Goal: Transaction & Acquisition: Purchase product/service

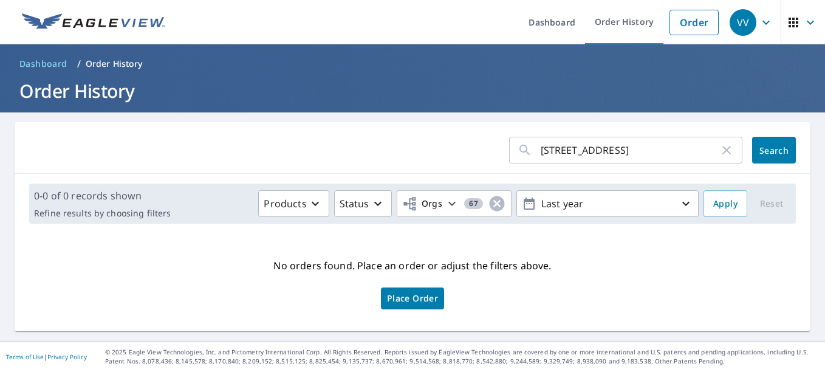
click at [421, 302] on span "Place Order" at bounding box center [412, 298] width 51 height 6
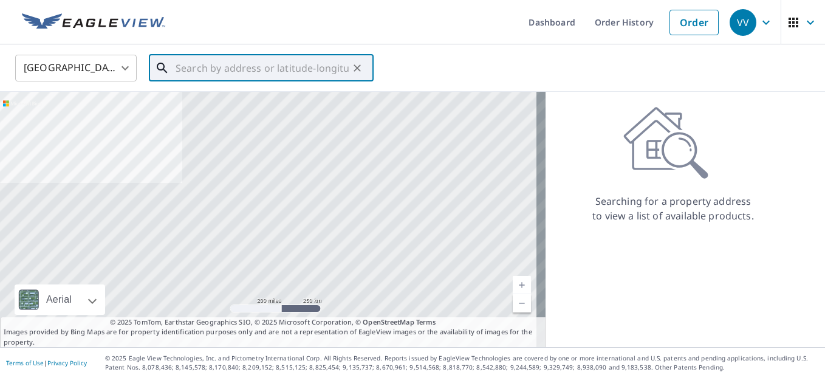
click at [283, 78] on input "text" at bounding box center [262, 68] width 173 height 34
paste input "[STREET_ADDRESS]"
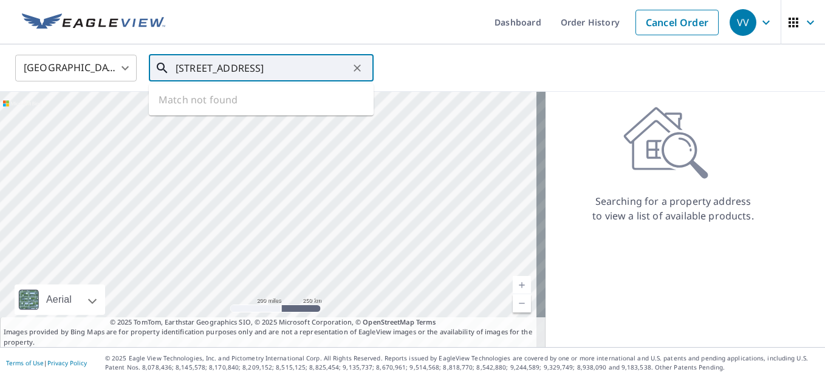
type input "[STREET_ADDRESS]"
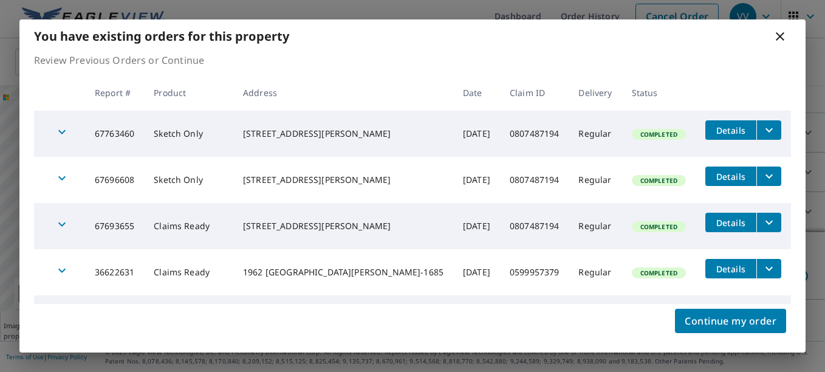
scroll to position [98, 0]
drag, startPoint x: 774, startPoint y: 36, endPoint x: 759, endPoint y: 119, distance: 83.5
click at [763, 111] on div "You have existing orders for this property Review Previous Orders or Continue R…" at bounding box center [412, 185] width 787 height 333
click at [762, 129] on icon "filesDropdownBtn-67763460" at bounding box center [769, 130] width 15 height 15
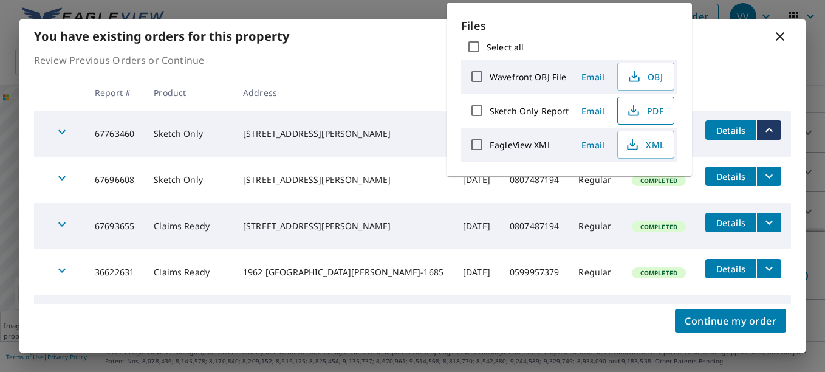
click at [624, 102] on button "PDF" at bounding box center [646, 111] width 57 height 28
click at [766, 178] on icon "filesDropdownBtn-67696608" at bounding box center [769, 176] width 7 height 4
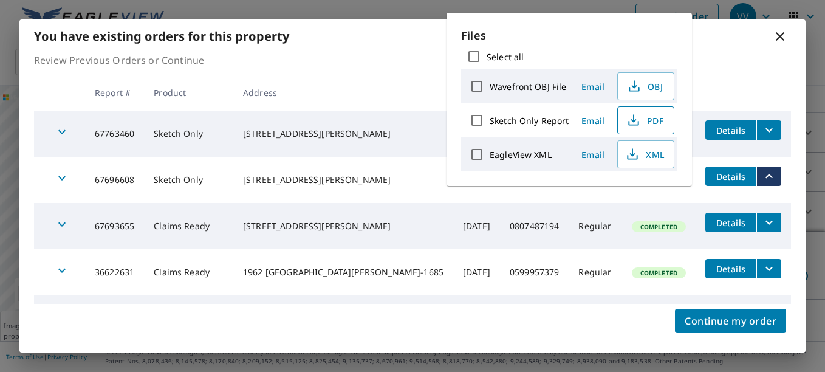
click at [638, 114] on icon "button" at bounding box center [634, 120] width 15 height 15
click at [762, 224] on icon "filesDropdownBtn-67693655" at bounding box center [769, 222] width 15 height 15
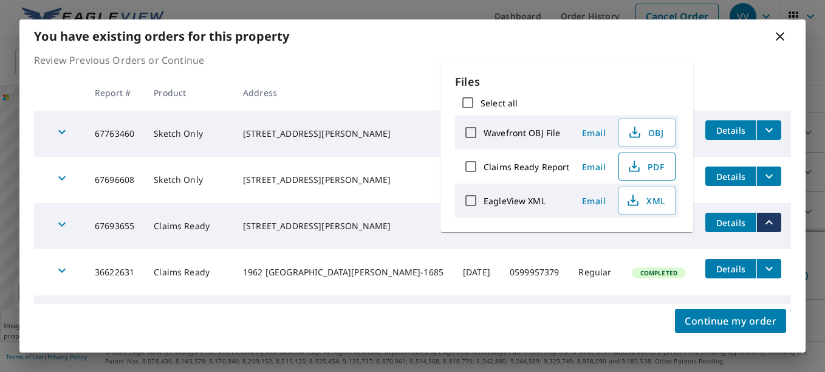
click at [630, 166] on icon "button" at bounding box center [634, 166] width 15 height 15
click at [763, 262] on icon "filesDropdownBtn-36622631" at bounding box center [769, 268] width 15 height 15
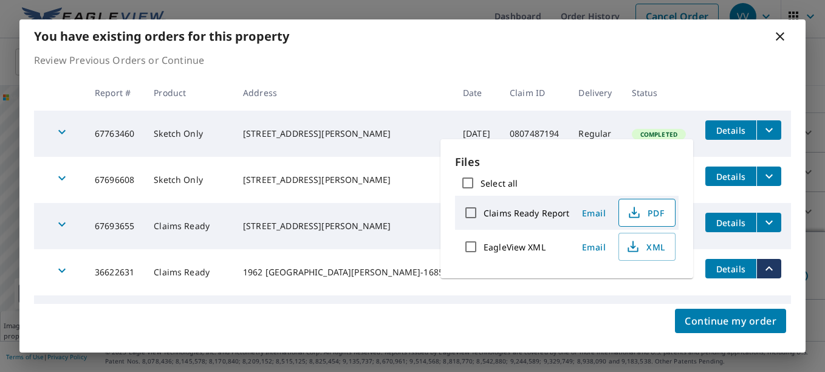
click at [636, 209] on icon "button" at bounding box center [634, 212] width 15 height 15
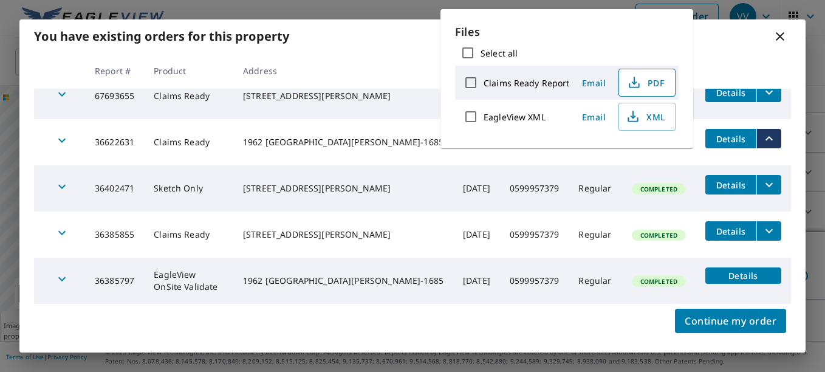
click at [768, 230] on button "filesDropdownBtn-36385855" at bounding box center [769, 230] width 25 height 19
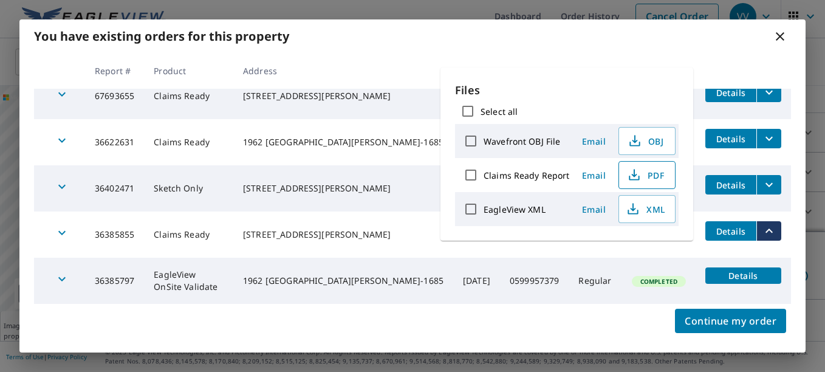
click at [636, 175] on icon "button" at bounding box center [634, 175] width 15 height 15
click at [762, 141] on icon "filesDropdownBtn-36622631" at bounding box center [769, 138] width 15 height 15
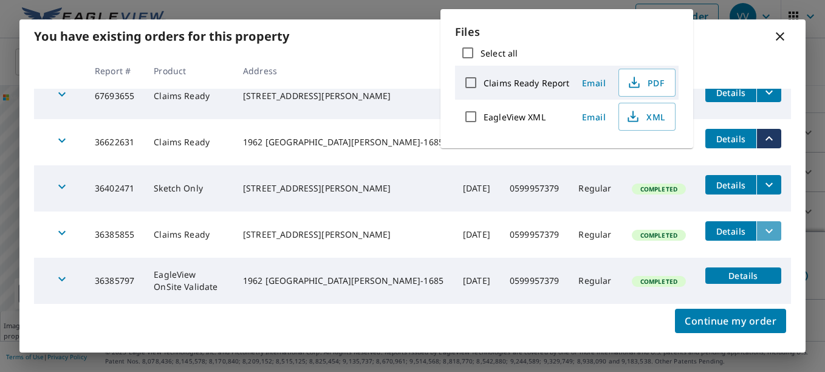
click at [758, 240] on button "filesDropdownBtn-36385855" at bounding box center [769, 230] width 25 height 19
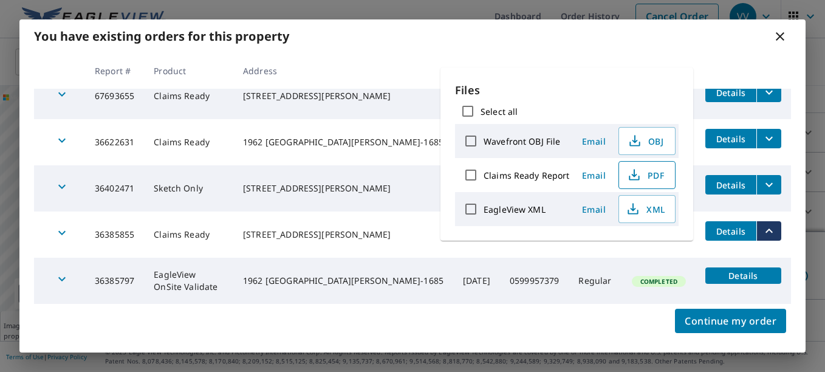
click at [653, 182] on button "PDF" at bounding box center [647, 175] width 57 height 28
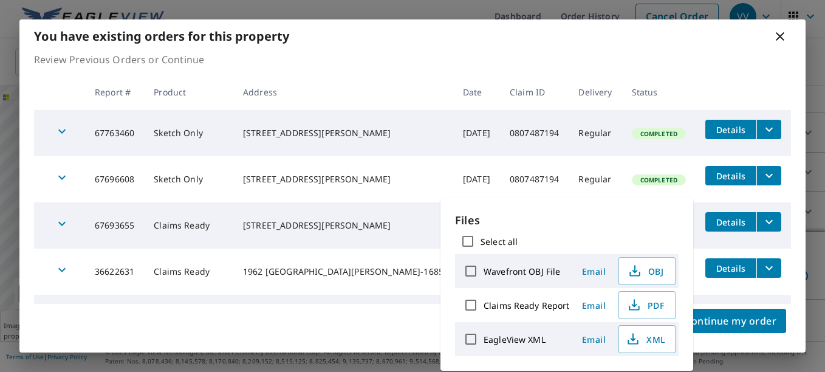
scroll to position [0, 0]
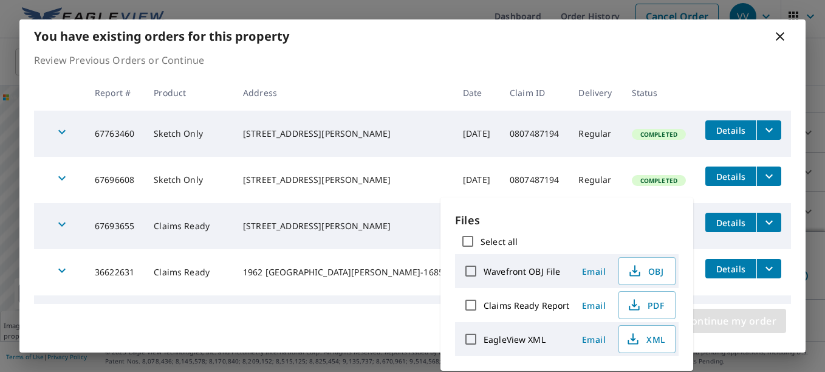
click at [734, 329] on span "Continue my order" at bounding box center [731, 320] width 92 height 17
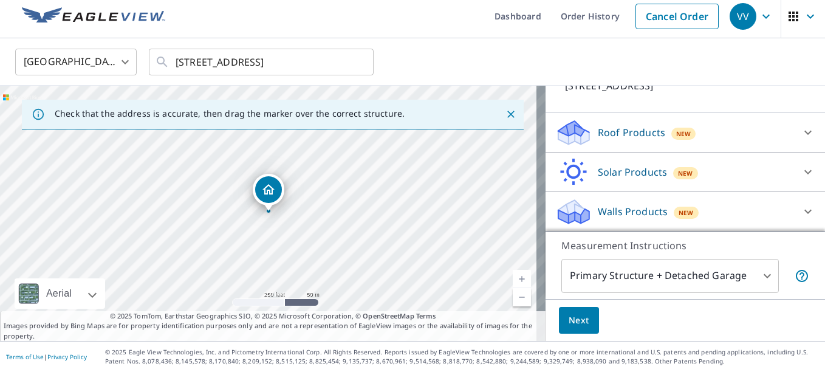
click at [763, 119] on div "Roof Products New" at bounding box center [675, 133] width 238 height 29
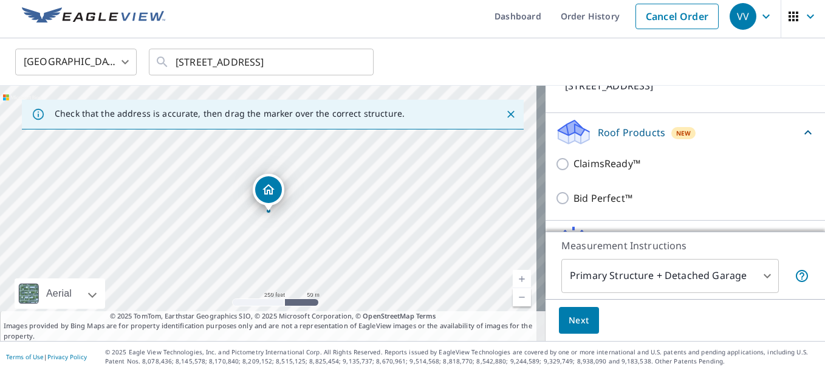
scroll to position [98, 0]
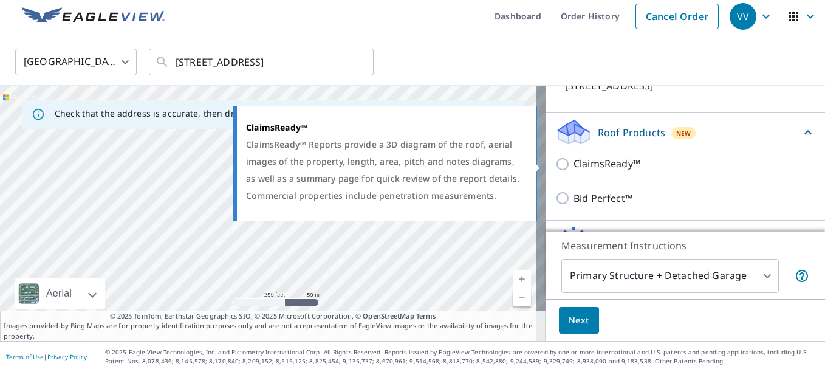
click at [677, 166] on label "ClaimsReady™" at bounding box center [695, 163] width 242 height 15
click at [574, 166] on input "ClaimsReady™" at bounding box center [565, 164] width 18 height 15
checkbox input "true"
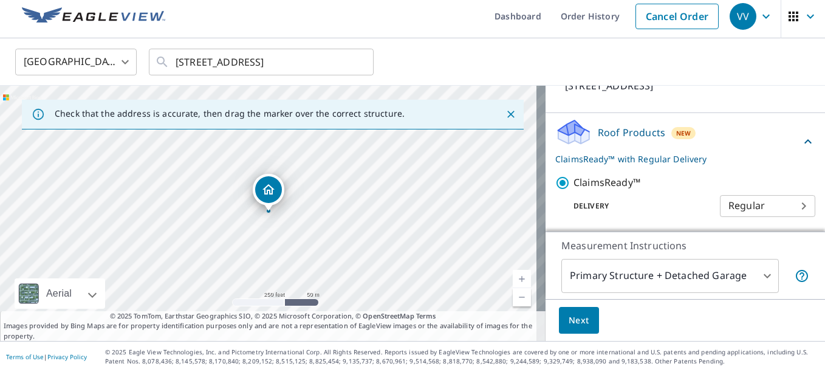
scroll to position [212, 0]
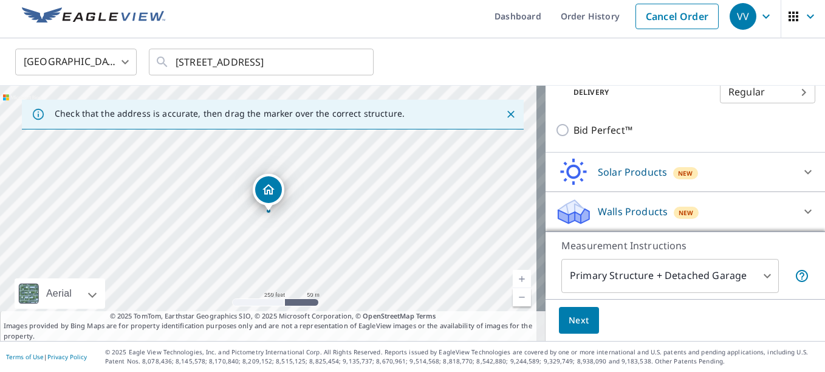
click at [750, 271] on body "VV VV Dashboard Order History Cancel Order VV United States US ​ [STREET_ADDRES…" at bounding box center [412, 186] width 825 height 372
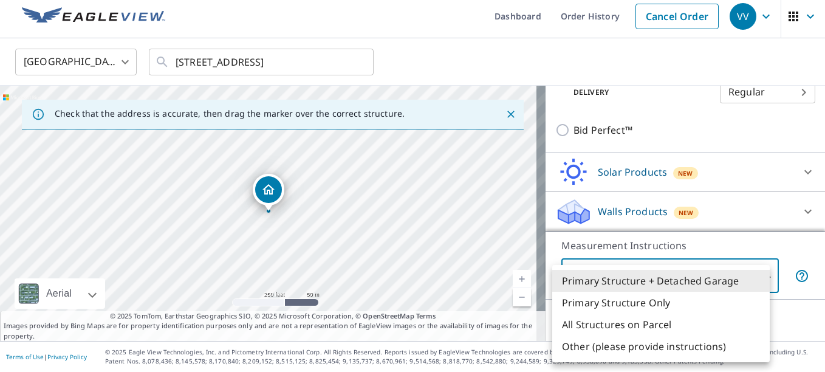
click at [762, 136] on div at bounding box center [412, 186] width 825 height 372
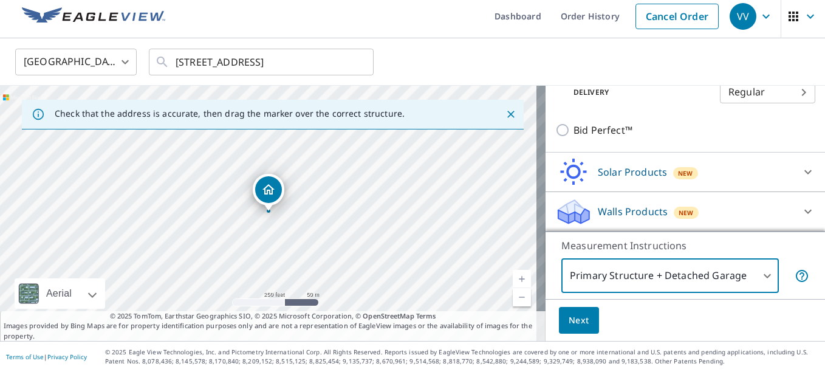
click at [593, 314] on div "Next" at bounding box center [686, 320] width 280 height 43
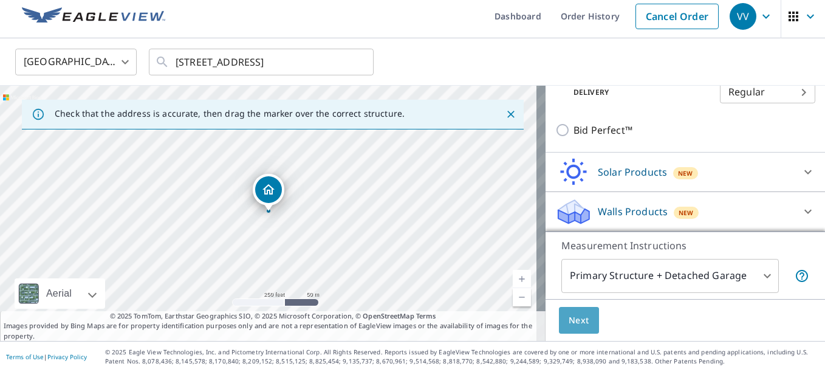
click at [571, 318] on span "Next" at bounding box center [579, 320] width 21 height 15
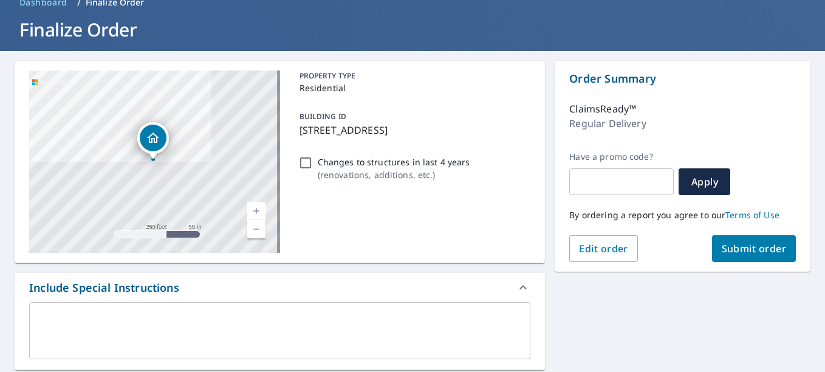
scroll to position [249, 0]
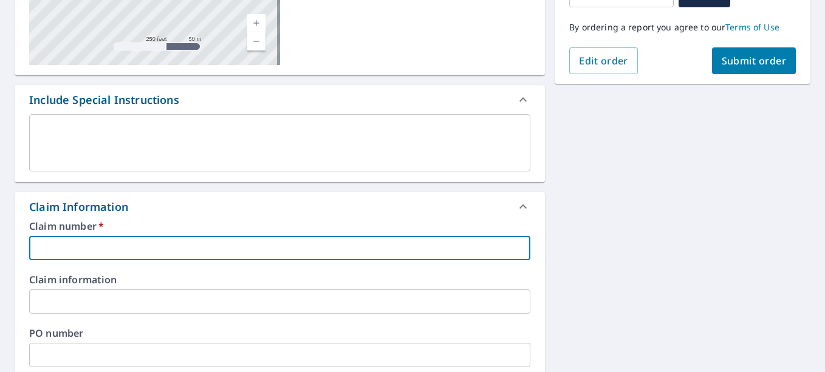
click at [294, 246] on input "text" at bounding box center [279, 248] width 501 height 24
paste input "0807487194"
type input "0807487194"
click at [252, 307] on input "text" at bounding box center [279, 301] width 501 height 24
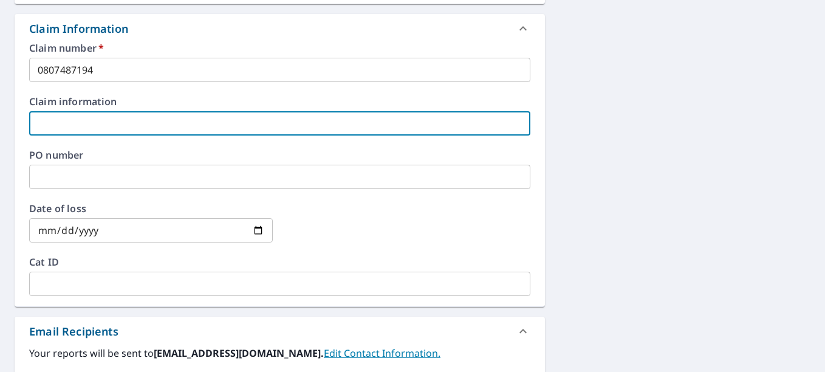
scroll to position [432, 0]
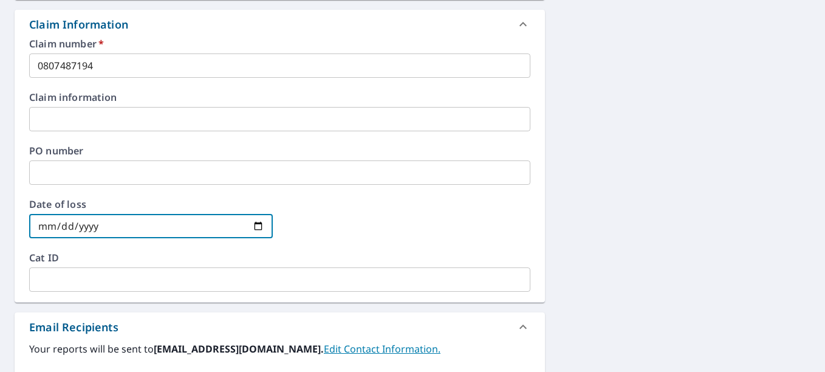
click at [249, 230] on input "date" at bounding box center [151, 226] width 244 height 24
click at [260, 229] on input "date" at bounding box center [151, 226] width 244 height 24
click at [252, 226] on input "date" at bounding box center [151, 226] width 244 height 24
type input "[DATE]"
click at [133, 259] on label "Cat ID" at bounding box center [279, 258] width 501 height 10
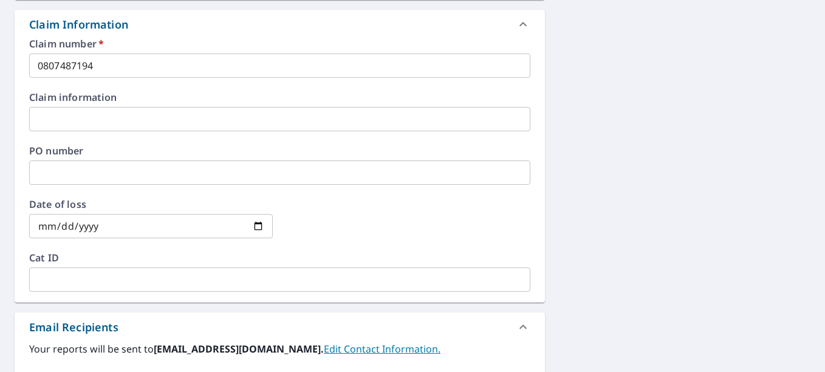
click at [131, 160] on input "text" at bounding box center [279, 172] width 501 height 24
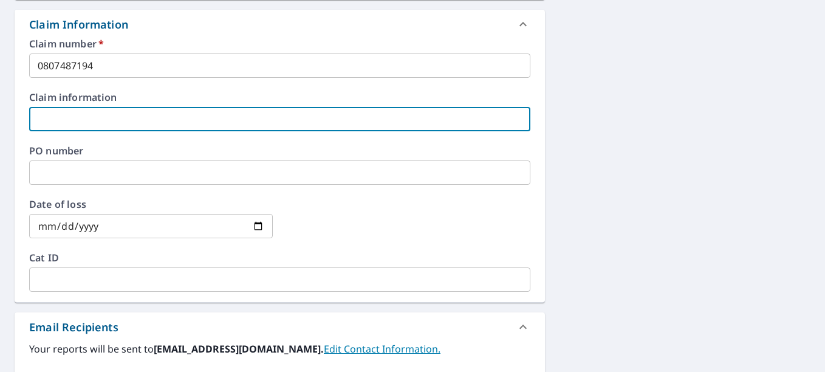
click at [127, 122] on input "text" at bounding box center [279, 119] width 501 height 24
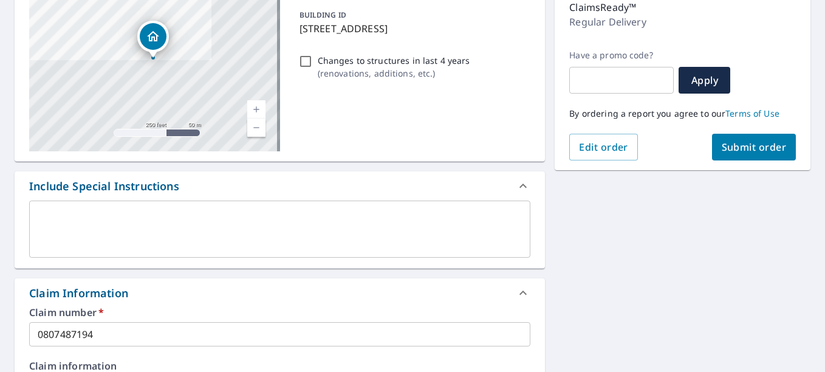
scroll to position [102, 0]
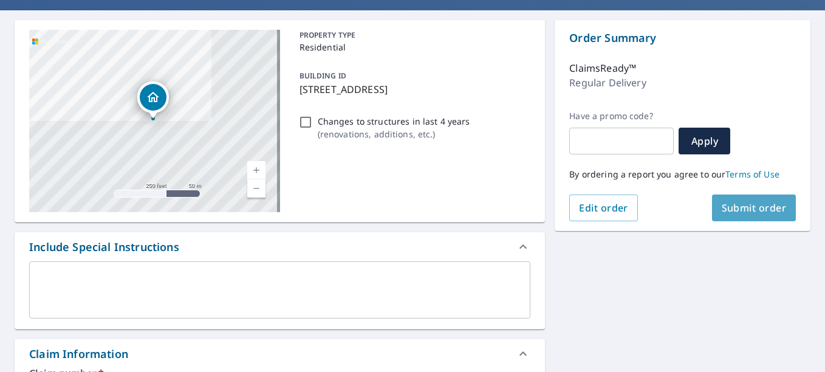
click at [728, 212] on span "Submit order" at bounding box center [754, 207] width 65 height 13
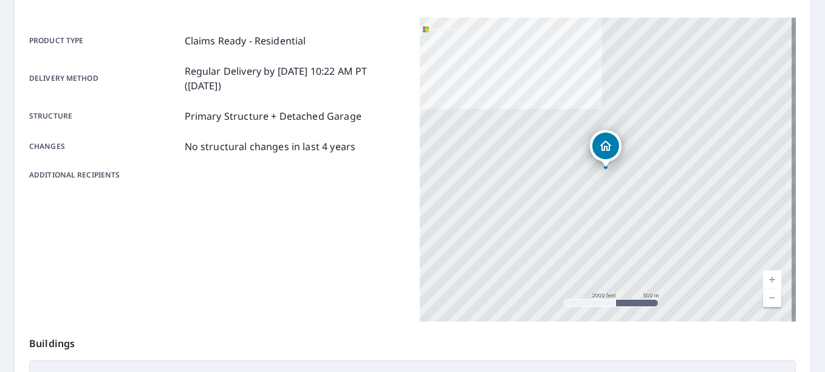
scroll to position [304, 0]
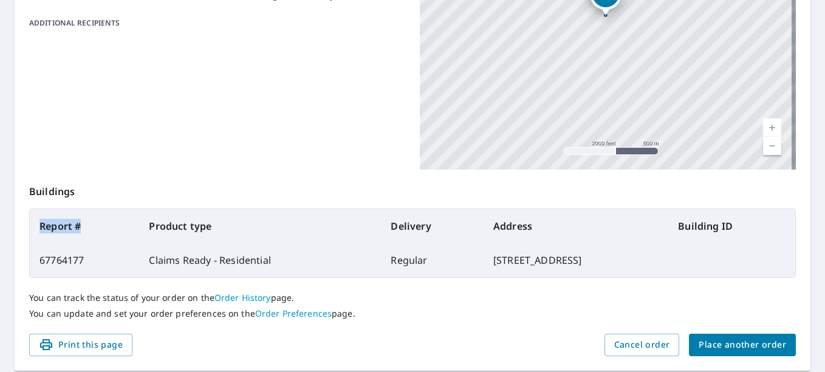
drag, startPoint x: 39, startPoint y: 229, endPoint x: 82, endPoint y: 229, distance: 43.2
click at [82, 229] on th "Report #" at bounding box center [84, 226] width 109 height 34
copy th "Report #"
click at [57, 260] on td "67764177" at bounding box center [84, 260] width 109 height 34
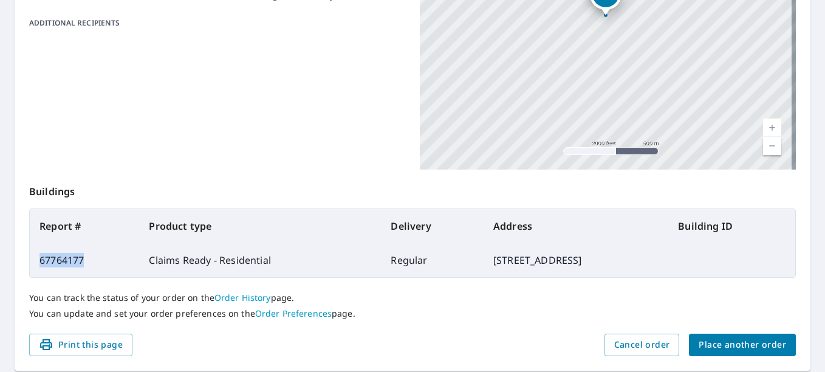
copy td "67764177"
